Goal: Navigation & Orientation: Find specific page/section

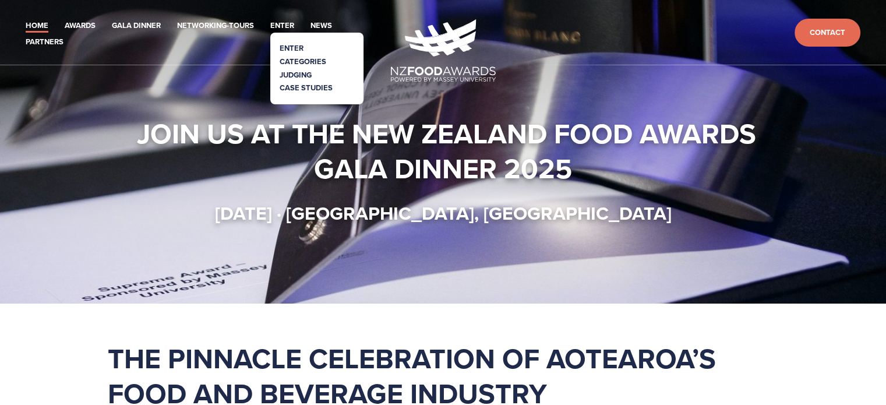
click at [299, 60] on link "Categories" at bounding box center [303, 61] width 47 height 11
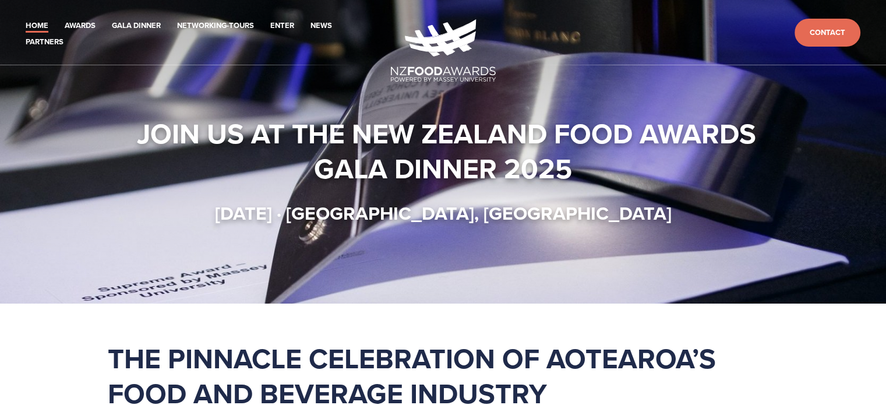
scroll to position [117, 0]
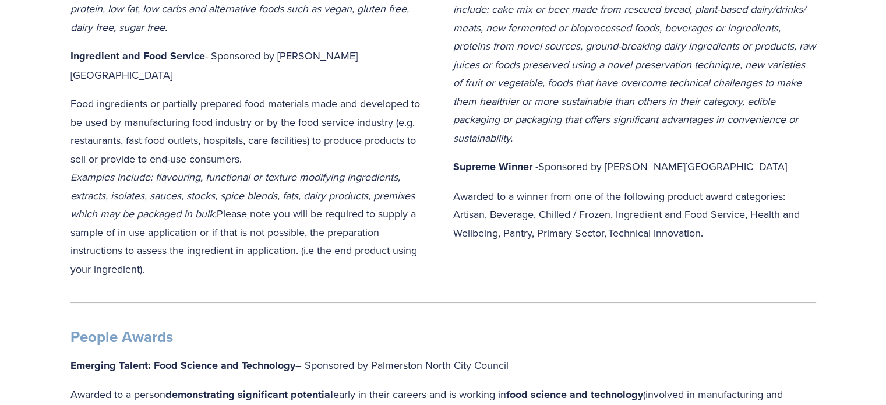
scroll to position [233, 0]
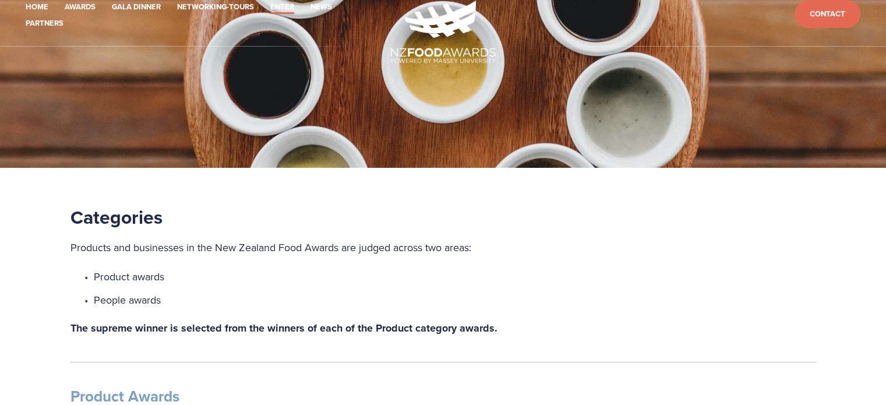
scroll to position [0, 0]
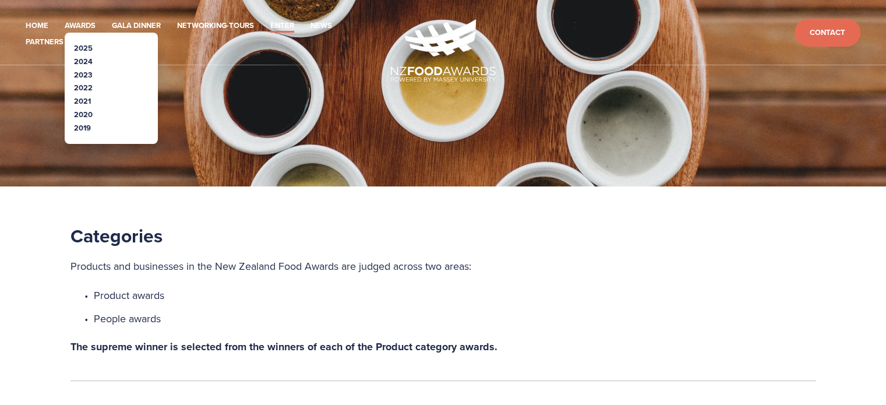
click at [89, 48] on link "2025" at bounding box center [83, 48] width 19 height 11
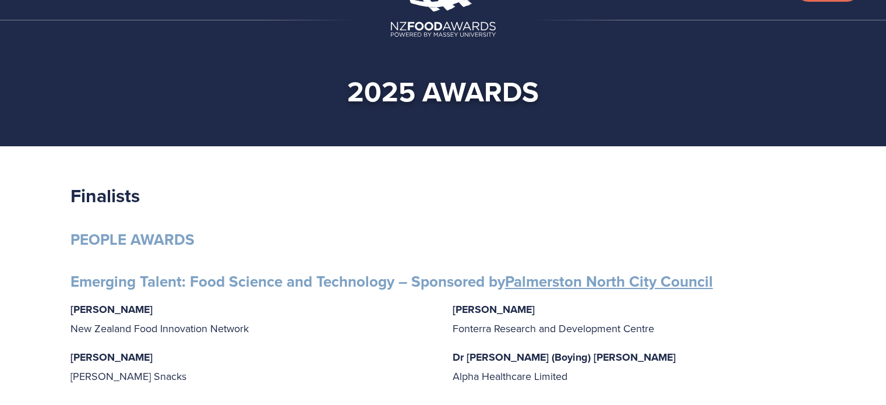
scroll to position [117, 0]
